Goal: Task Accomplishment & Management: Complete application form

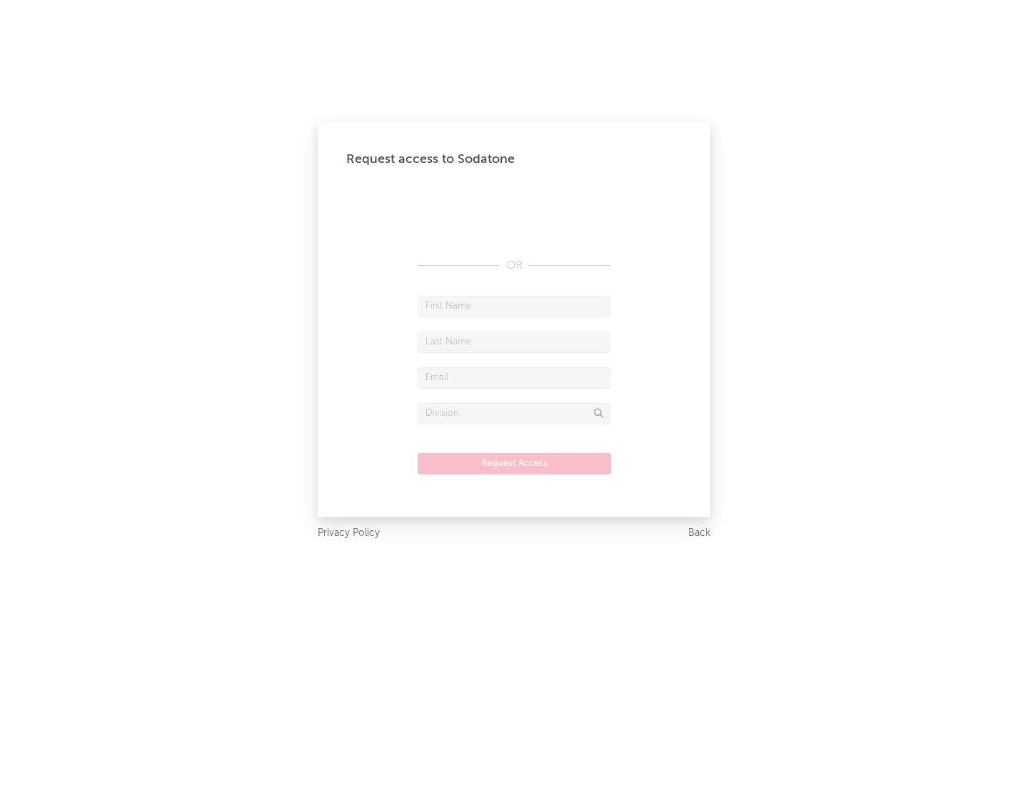
click at [514, 306] on input "text" at bounding box center [514, 306] width 193 height 21
type input "[PERSON_NAME]"
click at [514, 341] on input "text" at bounding box center [514, 341] width 193 height 21
type input "[PERSON_NAME]"
click at [514, 377] on input "text" at bounding box center [514, 377] width 193 height 21
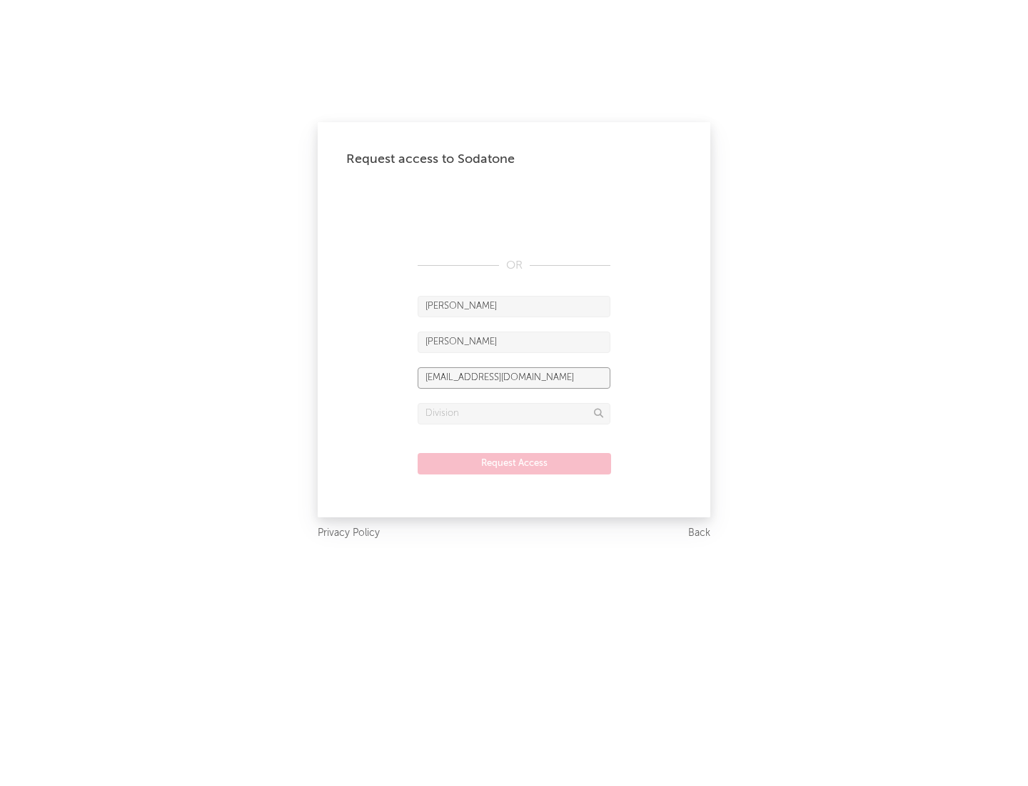
type input "[EMAIL_ADDRESS][DOMAIN_NAME]"
click at [514, 413] on input "text" at bounding box center [514, 413] width 193 height 21
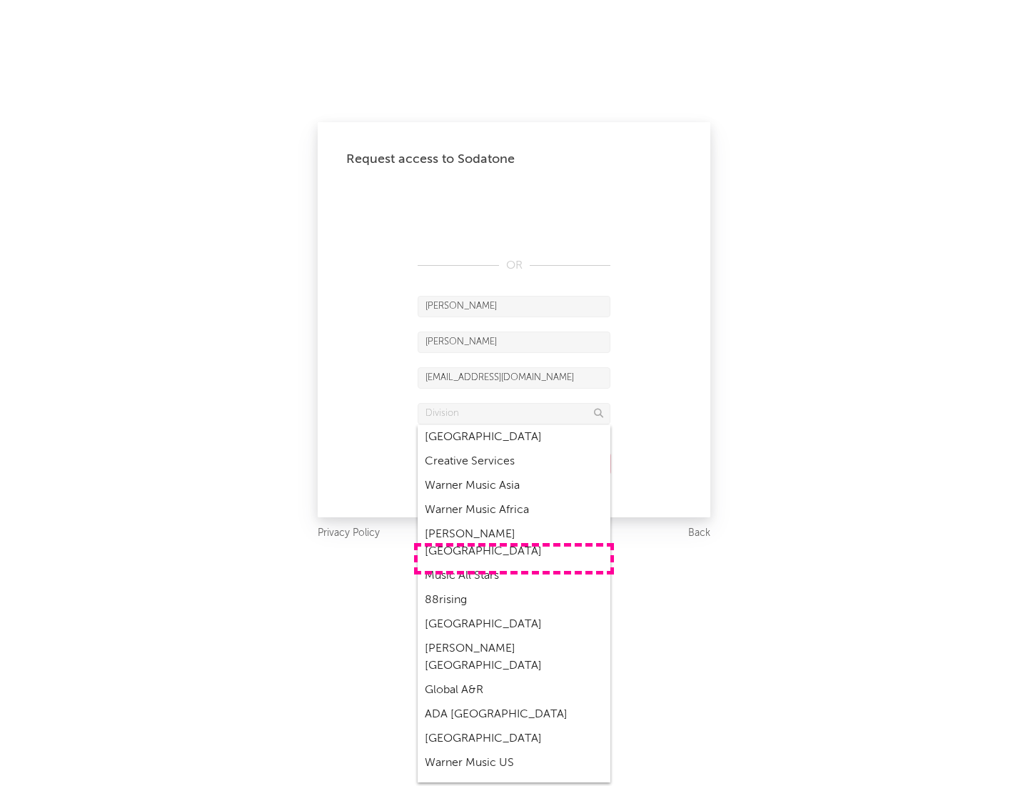
click at [514, 563] on div "Music All Stars" at bounding box center [514, 575] width 193 height 24
type input "Music All Stars"
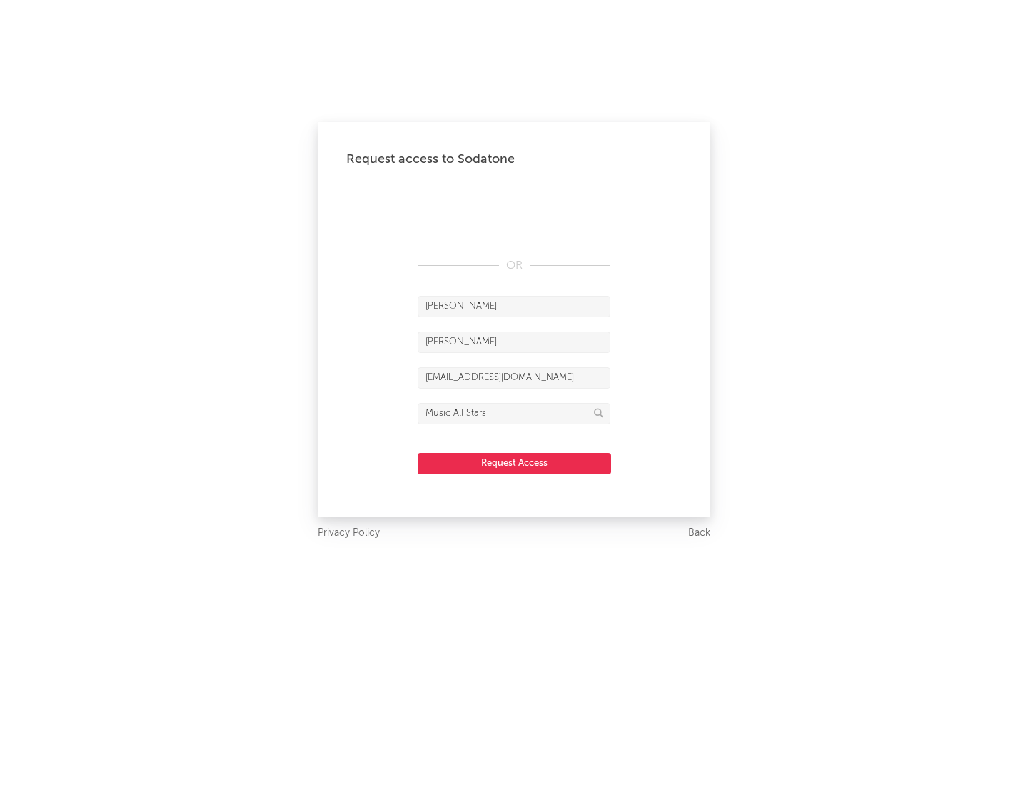
click at [514, 463] on button "Request Access" at bounding box center [515, 463] width 194 height 21
